Goal: Entertainment & Leisure: Consume media (video, audio)

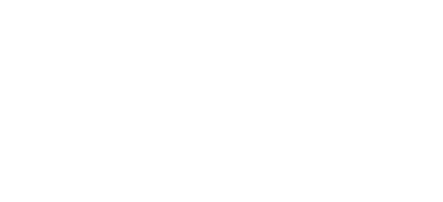
click at [412, 0] on html at bounding box center [221, 0] width 443 height 0
click at [410, 0] on html at bounding box center [221, 0] width 443 height 0
click at [411, 0] on html at bounding box center [221, 0] width 443 height 0
click at [412, 0] on html at bounding box center [221, 0] width 443 height 0
